Goal: Task Accomplishment & Management: Manage account settings

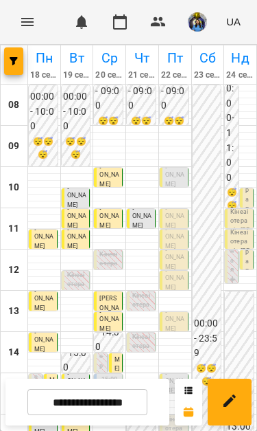
scroll to position [56, 0]
click at [179, 162] on span "[PERSON_NAME]" at bounding box center [174, 174] width 19 height 25
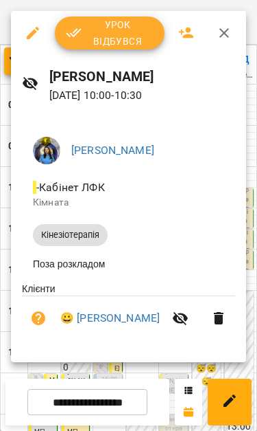
click at [143, 36] on span "Урок відбувся" at bounding box center [110, 32] width 88 height 33
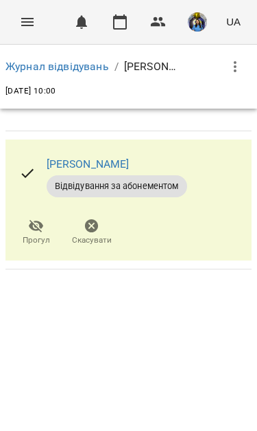
click at [23, 21] on icon "Menu" at bounding box center [27, 22] width 16 height 16
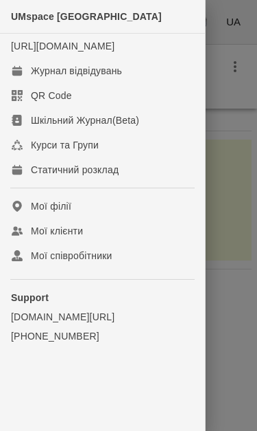
click at [118, 78] on div "Журнал відвідувань" at bounding box center [76, 71] width 91 height 14
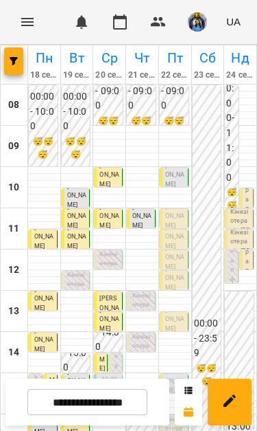
scroll to position [113, 0]
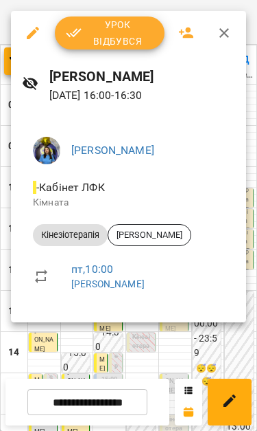
click at [183, 351] on div at bounding box center [128, 215] width 257 height 431
